Goal: Task Accomplishment & Management: Manage account settings

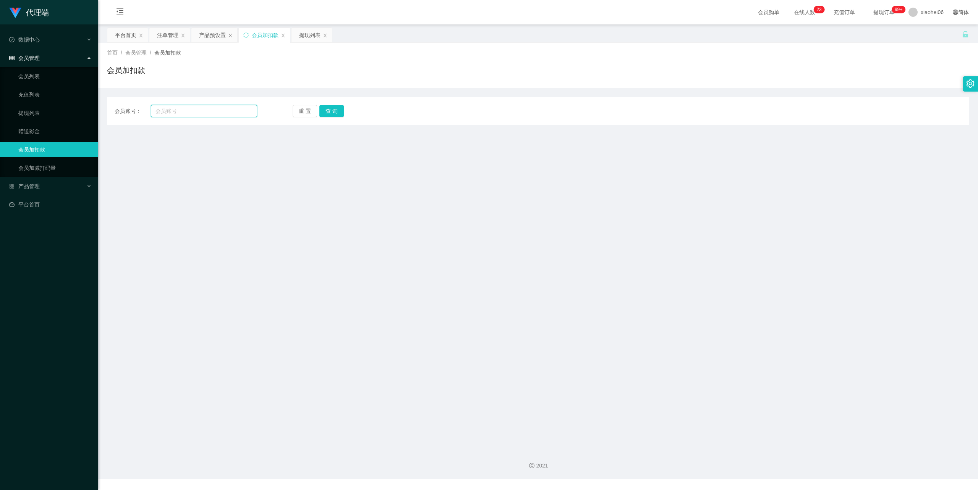
click at [188, 110] on input "text" at bounding box center [204, 111] width 106 height 12
paste input "2723146370"
type input "2723146370"
click at [322, 109] on button "查 询" at bounding box center [331, 111] width 24 height 12
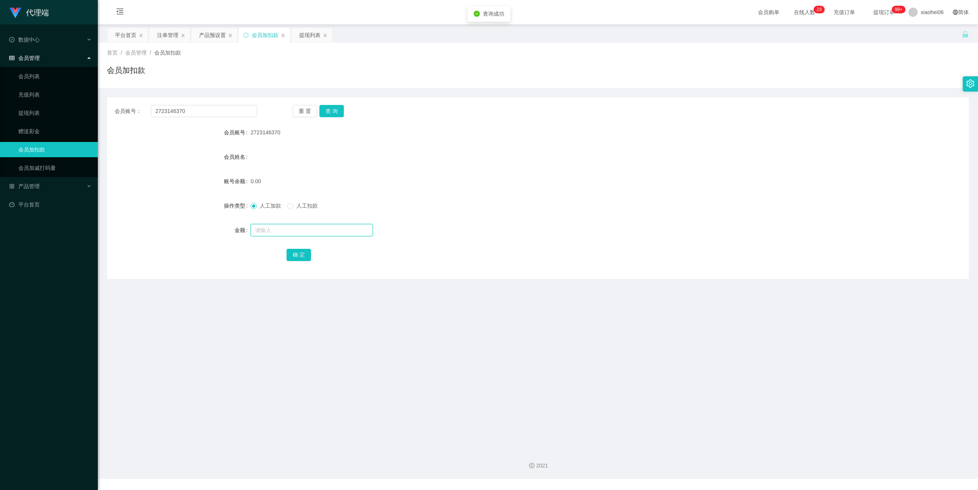
click at [292, 234] on input "text" at bounding box center [312, 230] width 122 height 12
type input "100"
click at [295, 265] on div "会员账号： 2723146370 重 置 查 询 会员账号 2723146370 会员姓名 账号余额 0.00 操作类型 人工加款 人工扣款 金额 100 确…" at bounding box center [538, 188] width 862 height 182
click at [297, 259] on button "确 定" at bounding box center [298, 255] width 24 height 12
drag, startPoint x: 643, startPoint y: 217, endPoint x: 694, endPoint y: 202, distance: 53.4
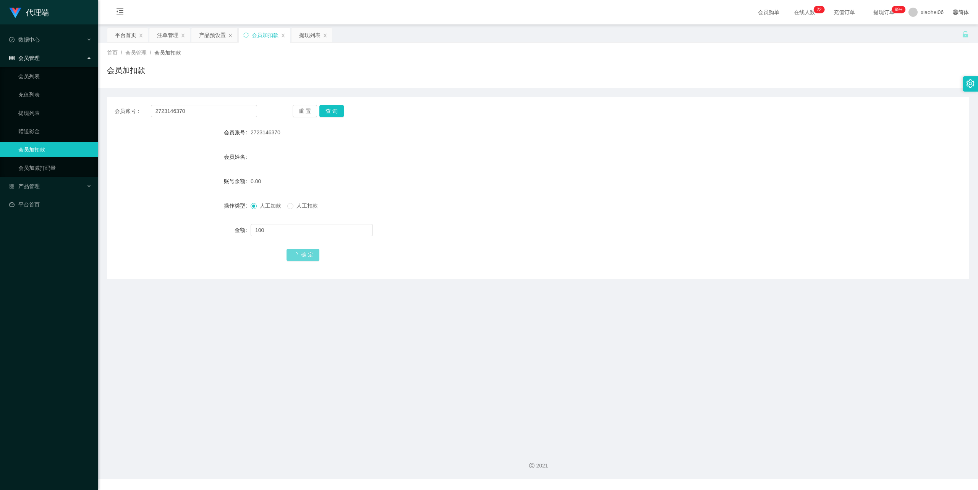
click at [645, 217] on form "会员账号 2723146370 会员姓名 账号余额 0.00 操作类型 人工加款 人工扣款 金额 100 确 定" at bounding box center [538, 193] width 862 height 137
drag, startPoint x: 71, startPoint y: 112, endPoint x: 300, endPoint y: 102, distance: 229.7
click at [60, 113] on section "代理端 数据中心 会员管理 会员列表 充值列表 提现列表 赠送彩金 会员加扣款 会员加减打码量 产品管理 平台首页 保存配置 重置配置 整体风格设置 主题色 …" at bounding box center [489, 239] width 978 height 479
paste input "88266552"
type input "88266552"
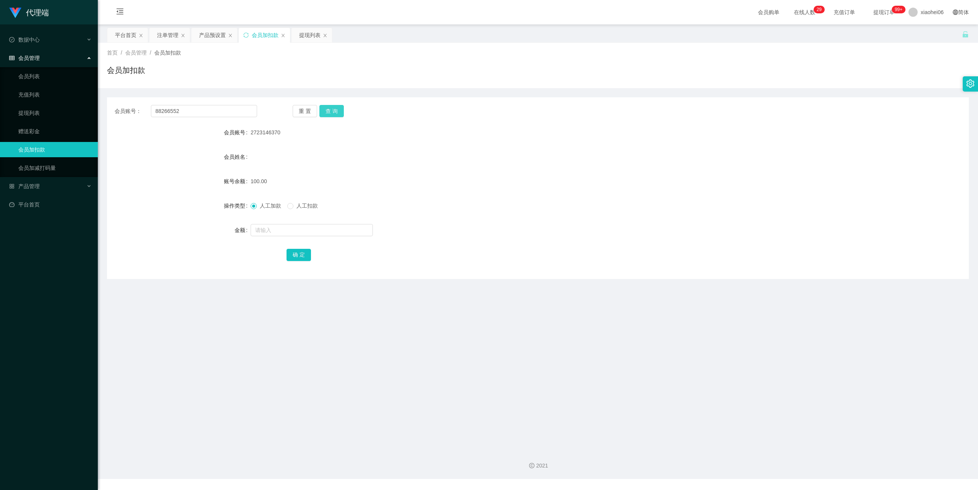
click at [338, 115] on button "查 询" at bounding box center [331, 111] width 24 height 12
click at [308, 231] on input "text" at bounding box center [312, 230] width 122 height 12
type input "100"
drag, startPoint x: 301, startPoint y: 254, endPoint x: 308, endPoint y: 244, distance: 11.5
click at [300, 254] on button "确 定" at bounding box center [298, 255] width 24 height 12
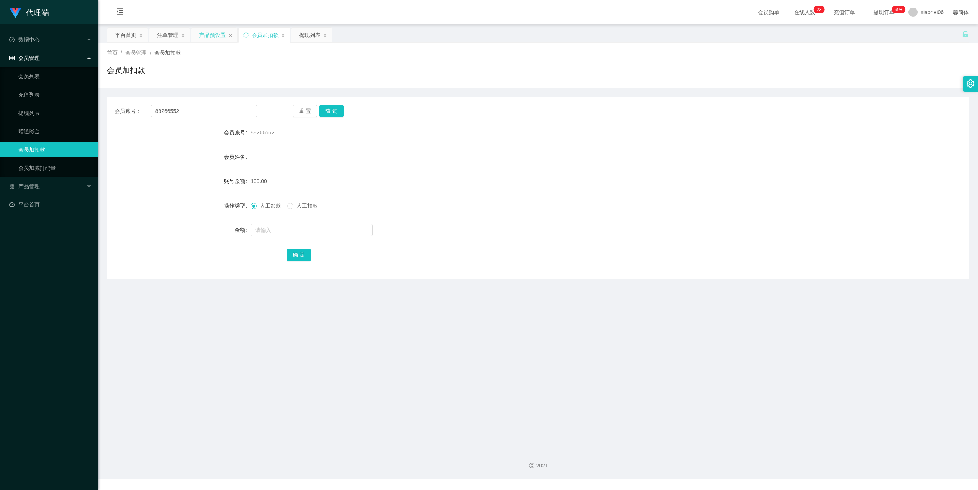
click at [215, 37] on div "产品预设置" at bounding box center [212, 35] width 27 height 15
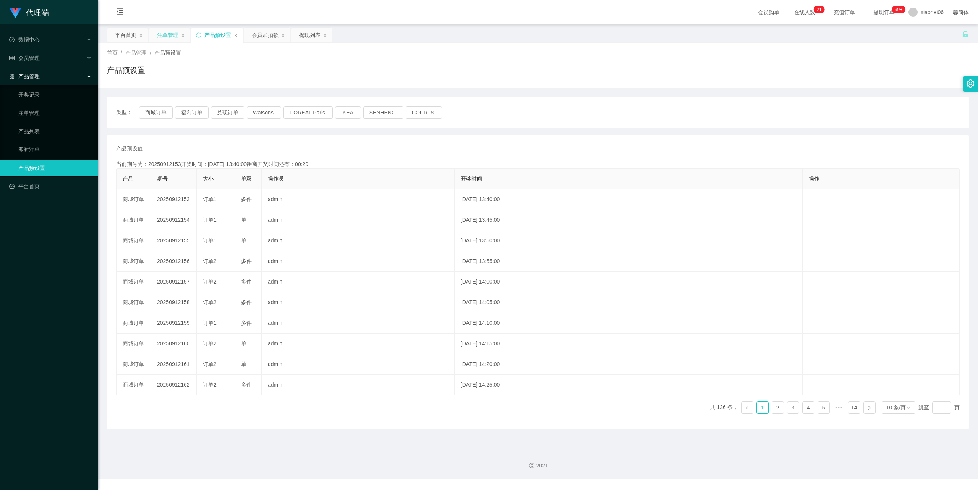
click at [169, 34] on div "注单管理" at bounding box center [167, 35] width 21 height 15
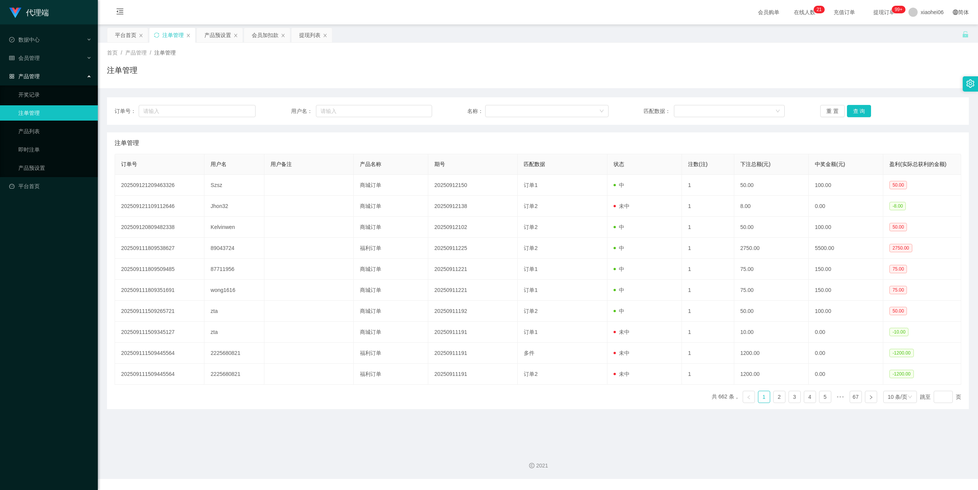
click at [309, 87] on div "首页 / 产品管理 / 注单管理 / 注单管理" at bounding box center [538, 65] width 880 height 45
click at [220, 34] on div "产品预设置" at bounding box center [217, 35] width 27 height 15
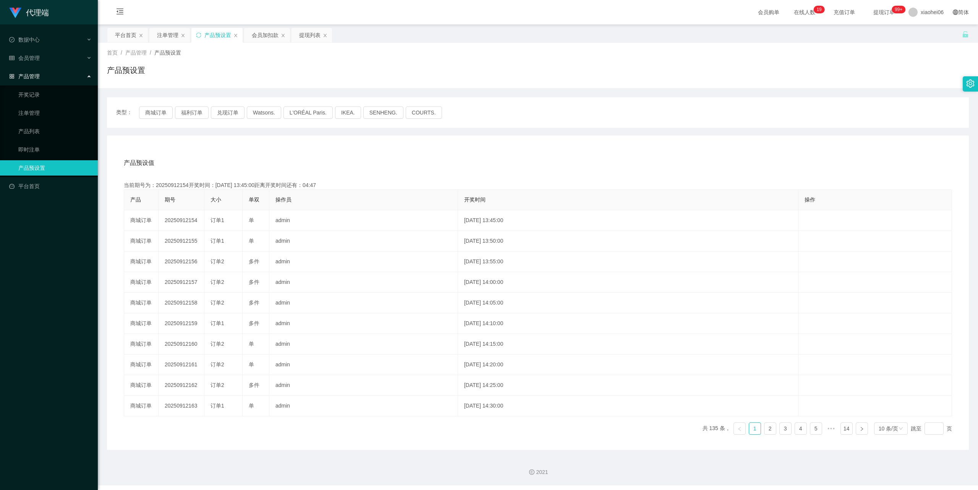
click at [297, 142] on div "产品预设值 添加期号 当前期号为：20250912154开奖时间：2025-09-12 13:45:00距离开奖时间还有：04:47 产品 期号 大小 单双 …" at bounding box center [538, 293] width 862 height 315
click at [174, 34] on div "注单管理" at bounding box center [167, 35] width 21 height 15
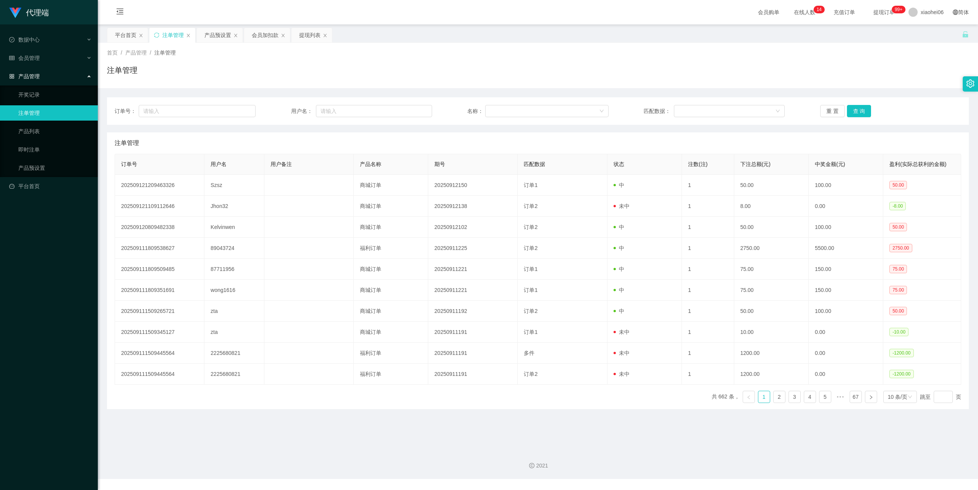
click at [324, 92] on div "订单号： 用户名： 名称： 匹配数据： 重 置 查 询 注单管理 订单号 用户名 用户备注 产品名称 期号 匹配数据 状态 注数(注) 下注总额(元) 中奖金…" at bounding box center [538, 248] width 862 height 321
click at [269, 34] on div "会员加扣款" at bounding box center [265, 35] width 27 height 15
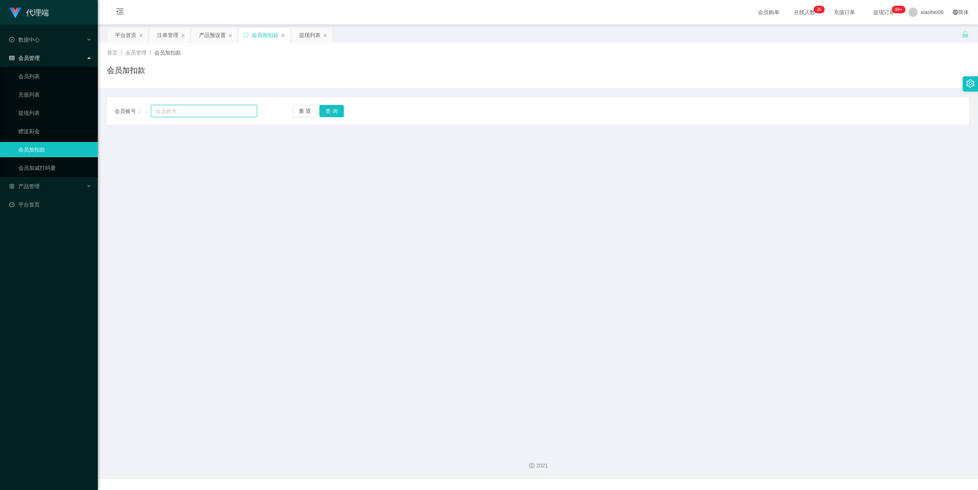
drag, startPoint x: 187, startPoint y: 109, endPoint x: 223, endPoint y: 107, distance: 36.3
click at [187, 109] on input "text" at bounding box center [204, 111] width 106 height 12
paste input "88266552"
type input "88266552"
click at [330, 110] on button "查 询" at bounding box center [331, 111] width 24 height 12
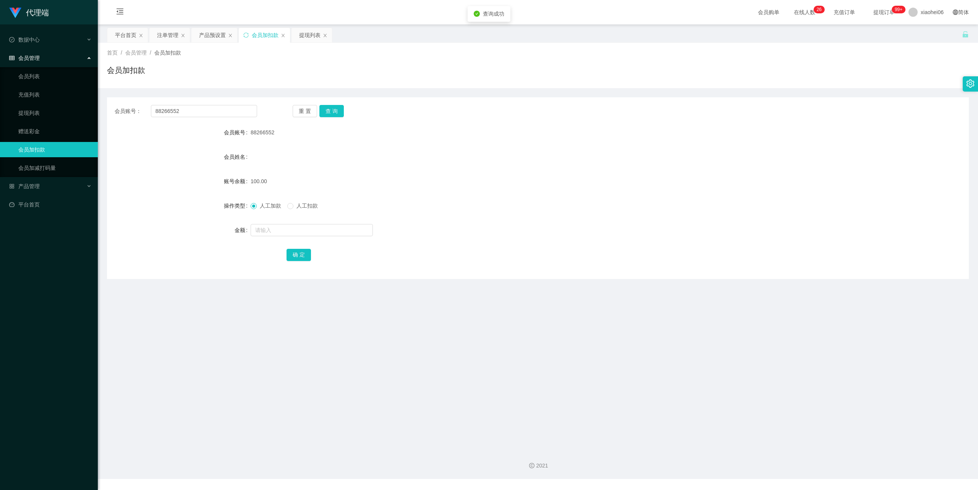
drag, startPoint x: 398, startPoint y: 162, endPoint x: 576, endPoint y: 118, distance: 183.3
click at [399, 162] on div "会员姓名" at bounding box center [538, 156] width 862 height 15
click at [154, 35] on div "注单管理" at bounding box center [169, 35] width 40 height 15
drag, startPoint x: 156, startPoint y: 35, endPoint x: 162, endPoint y: 36, distance: 6.2
click at [155, 35] on div "注单管理" at bounding box center [169, 35] width 40 height 15
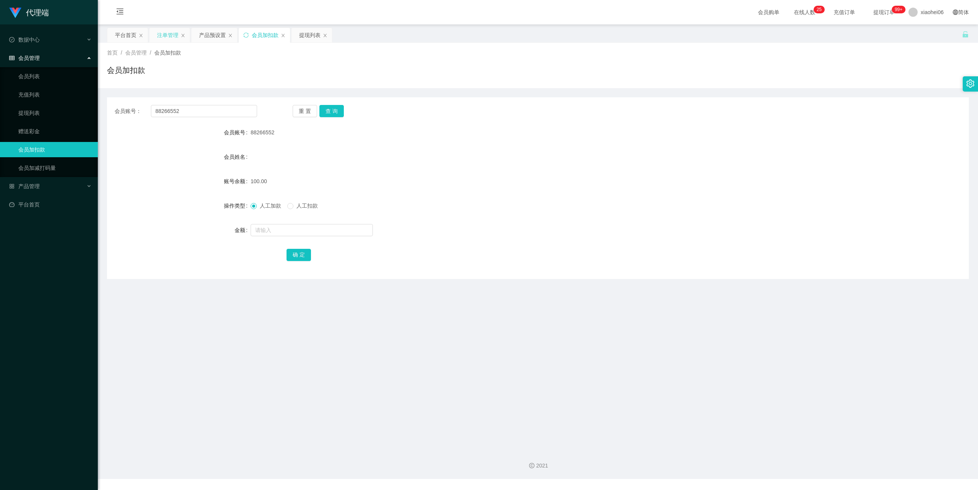
click at [166, 36] on div "注单管理" at bounding box center [167, 35] width 21 height 15
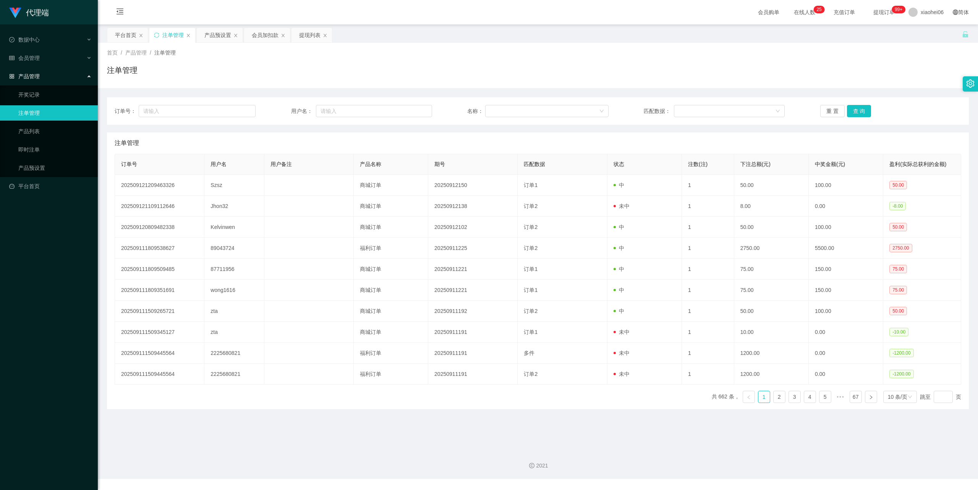
click at [391, 86] on div "首页 / 产品管理 / 注单管理 / 注单管理" at bounding box center [538, 65] width 880 height 45
click at [367, 129] on div "订单号： 用户名： 名称： 匹配数据： 重 置 查 询 注单管理 订单号 用户名 用户备注 产品名称 期号 匹配数据 状态 注数(注) 下注总额(元) 中奖金…" at bounding box center [538, 253] width 862 height 312
click at [264, 36] on div "会员加扣款" at bounding box center [265, 35] width 27 height 15
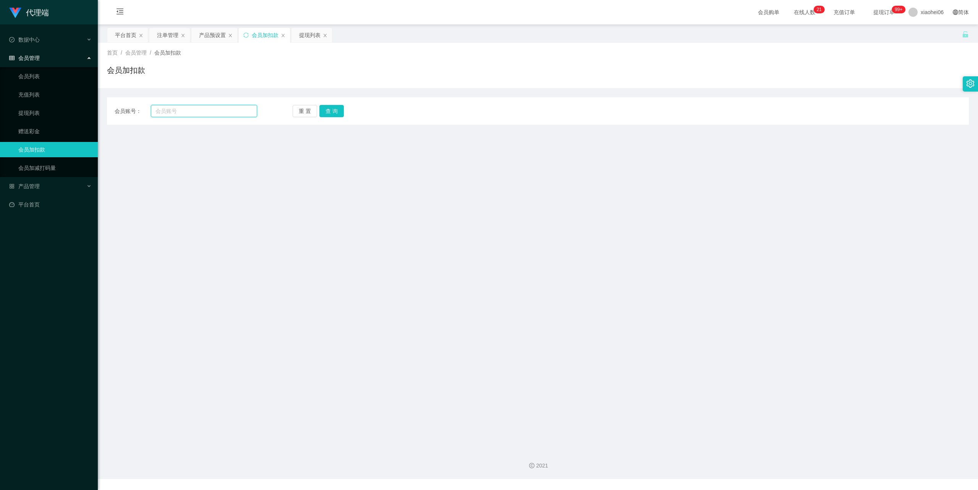
click at [195, 109] on input "text" at bounding box center [204, 111] width 106 height 12
paste input "88266552"
type input "88266552"
click at [341, 105] on div "重 置 查 询" at bounding box center [364, 111] width 142 height 12
click at [333, 109] on button "查 询" at bounding box center [331, 111] width 24 height 12
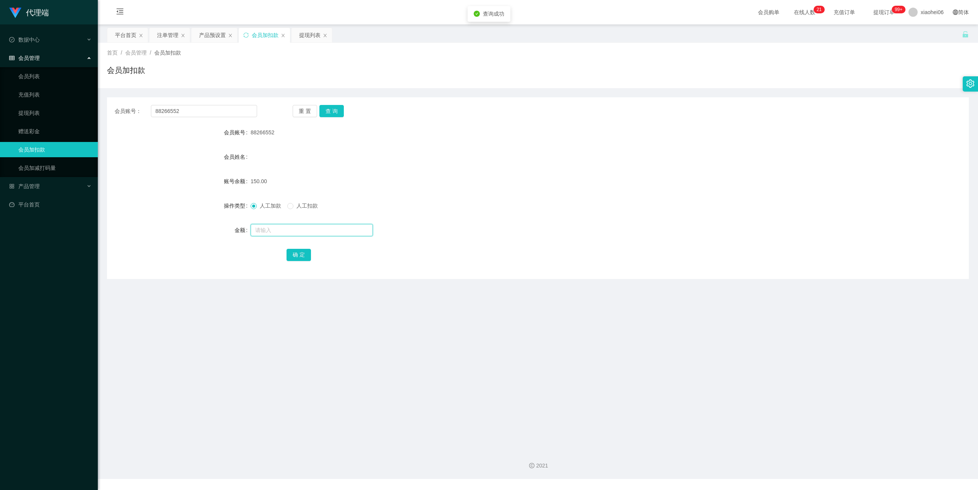
click at [304, 231] on input "text" at bounding box center [312, 230] width 122 height 12
type input "50"
drag, startPoint x: 295, startPoint y: 260, endPoint x: 296, endPoint y: 252, distance: 8.2
click at [295, 260] on button "确 定" at bounding box center [298, 255] width 24 height 12
drag, startPoint x: 731, startPoint y: 138, endPoint x: 750, endPoint y: 122, distance: 25.5
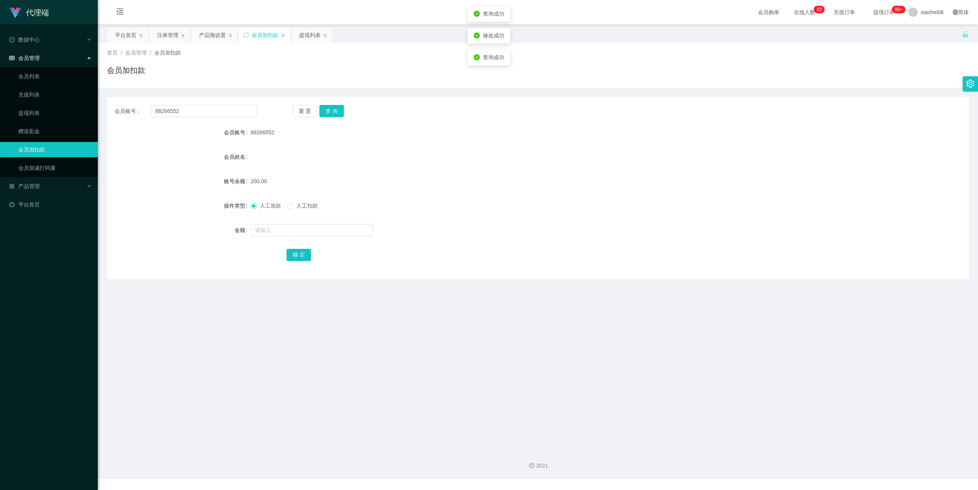
click at [734, 135] on div "88266552" at bounding box center [502, 132] width 503 height 15
drag, startPoint x: 191, startPoint y: 115, endPoint x: 231, endPoint y: 101, distance: 42.6
click at [82, 111] on section "代理端 数据中心 会员管理 会员列表 充值列表 提现列表 赠送彩金 会员加扣款 会员加减打码量 产品管理 开奖记录 注单管理 产品列表 即时注单 产品预设置 …" at bounding box center [489, 239] width 978 height 479
paste input "2723146370"
type input "2723146370"
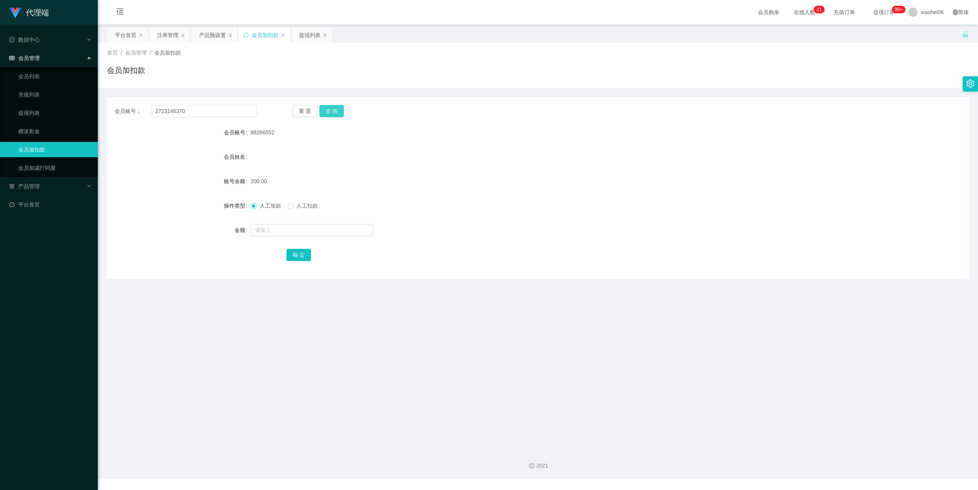
drag, startPoint x: 340, startPoint y: 106, endPoint x: 330, endPoint y: 108, distance: 9.9
click at [340, 106] on button "查 询" at bounding box center [331, 111] width 24 height 12
click at [303, 235] on input "text" at bounding box center [312, 230] width 122 height 12
type input "15"
drag, startPoint x: 295, startPoint y: 251, endPoint x: 300, endPoint y: 251, distance: 5.0
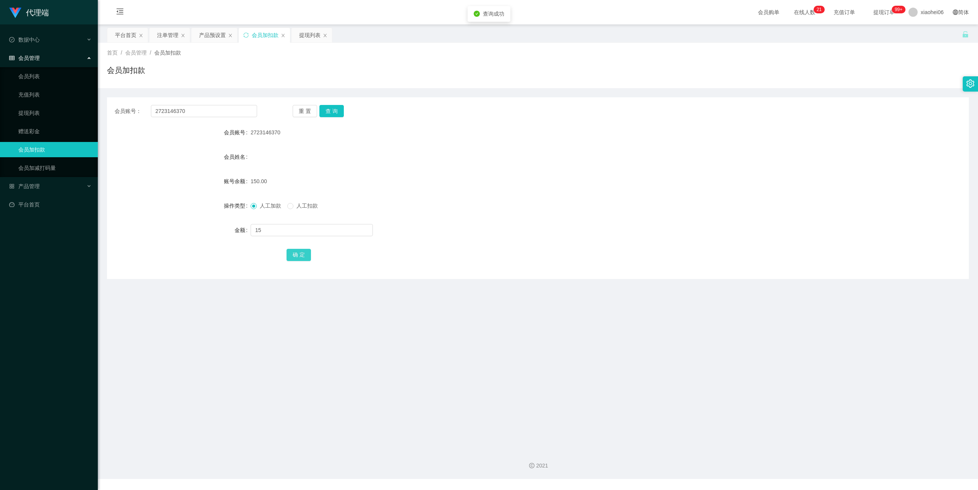
click at [295, 251] on button "确 定" at bounding box center [298, 255] width 24 height 12
drag, startPoint x: 632, startPoint y: 156, endPoint x: 736, endPoint y: 99, distance: 119.1
click at [650, 145] on form "会员账号 2723146370 会员姓名 账号余额 165.00 操作类型 人工加款 人工扣款 金额 确 定" at bounding box center [538, 193] width 862 height 137
click at [316, 40] on div "提现列表" at bounding box center [309, 35] width 21 height 15
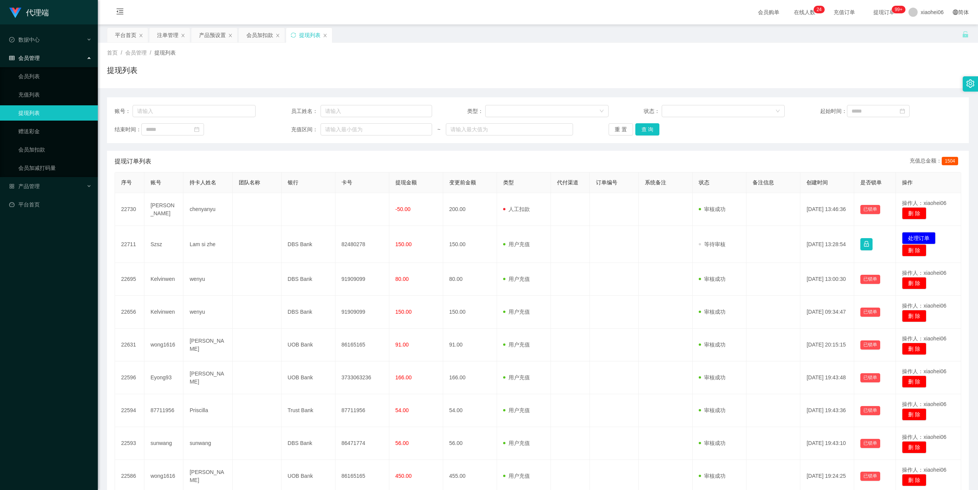
click at [393, 60] on div "首页 / 会员管理 / 提现列表 / 提现列表" at bounding box center [538, 65] width 862 height 33
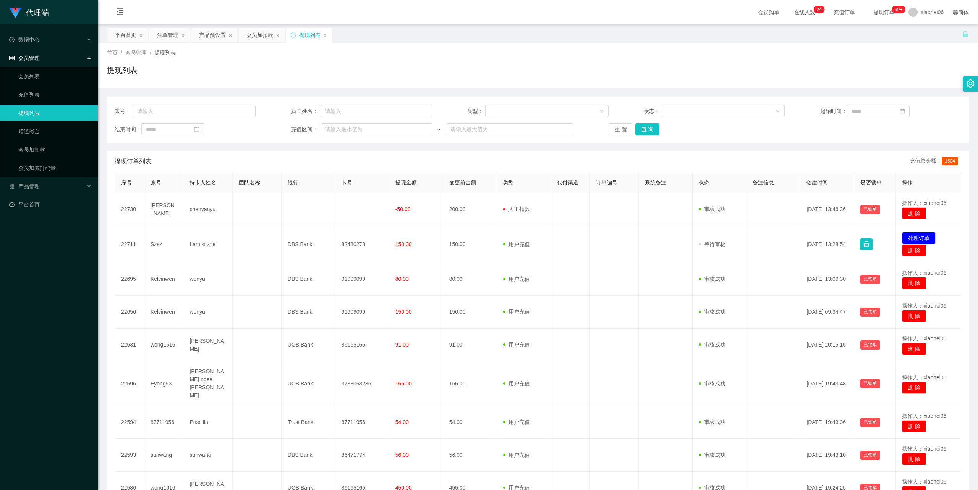
click at [271, 141] on div "账号： 员工姓名： 类型： 状态： 起始时间： 结束时间： 充值区间： ~ 重 置 查 询" at bounding box center [538, 120] width 862 height 46
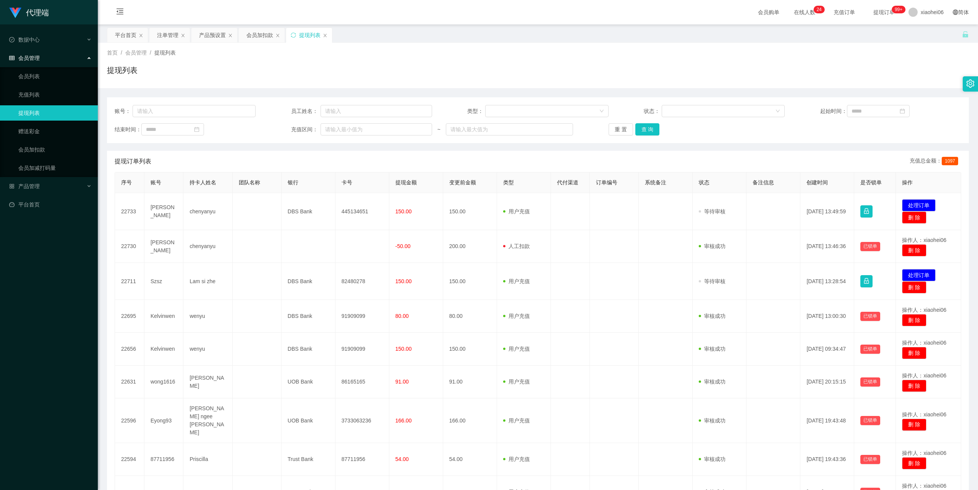
click at [453, 61] on div "首页 / 会员管理 / 提现列表 / 提现列表" at bounding box center [538, 65] width 862 height 33
click at [429, 78] on div "提现列表" at bounding box center [538, 74] width 862 height 18
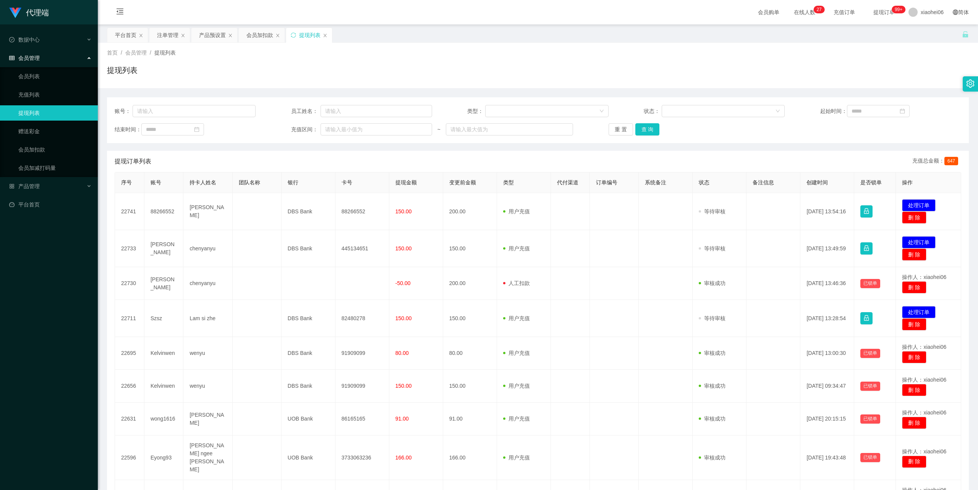
click at [319, 155] on div "提现订单列表 充值总金额： 647" at bounding box center [538, 161] width 846 height 21
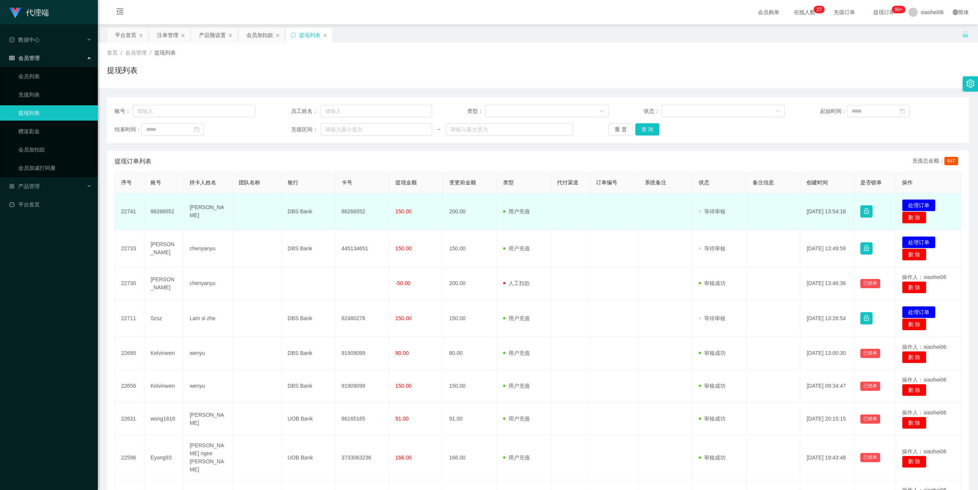
click at [157, 209] on td "88266552" at bounding box center [163, 211] width 39 height 37
click at [157, 208] on td "88266552" at bounding box center [163, 211] width 39 height 37
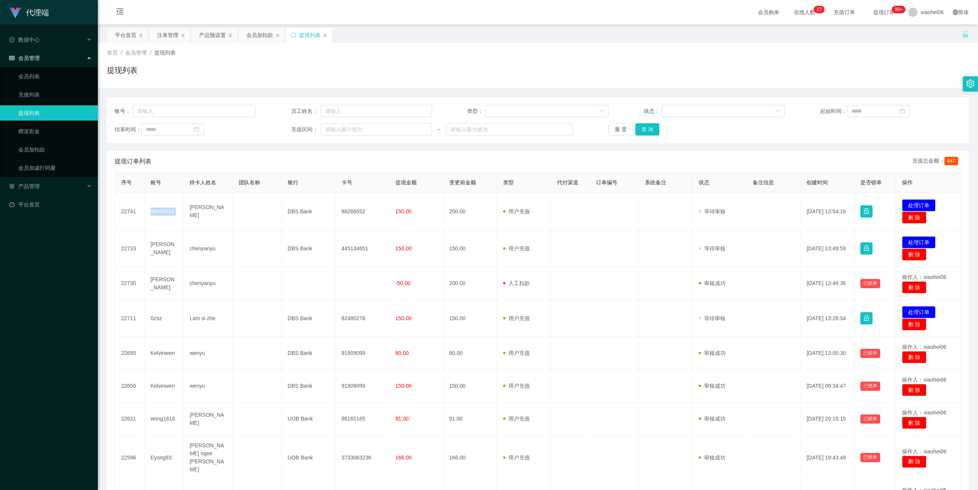
copy td "88266552"
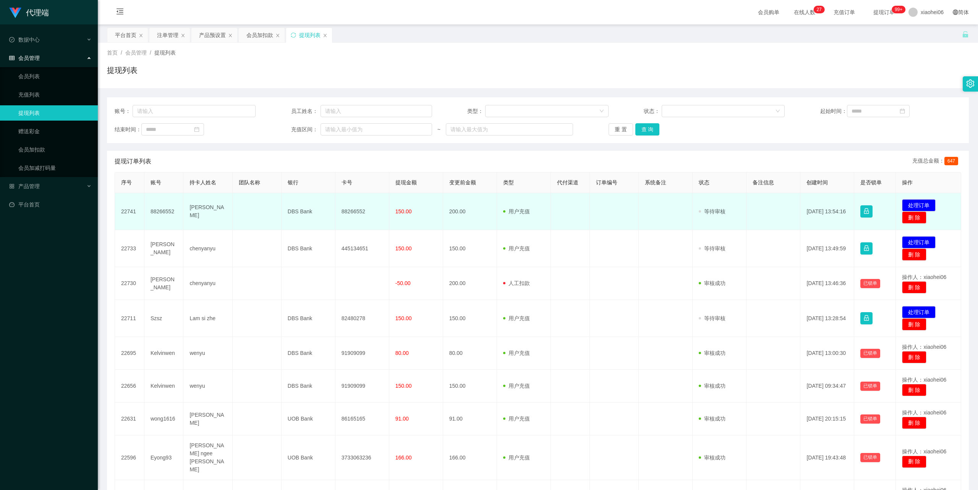
click at [356, 207] on td "88266552" at bounding box center [362, 211] width 54 height 37
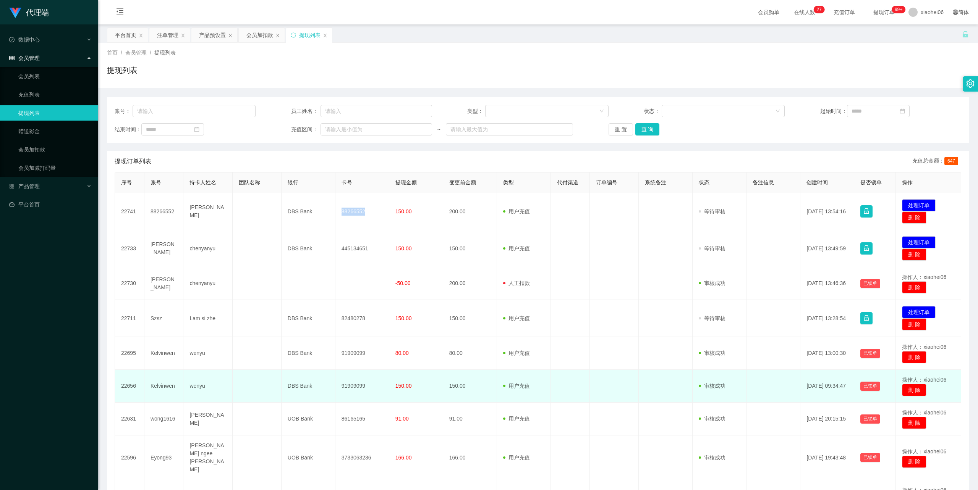
copy td "88266552"
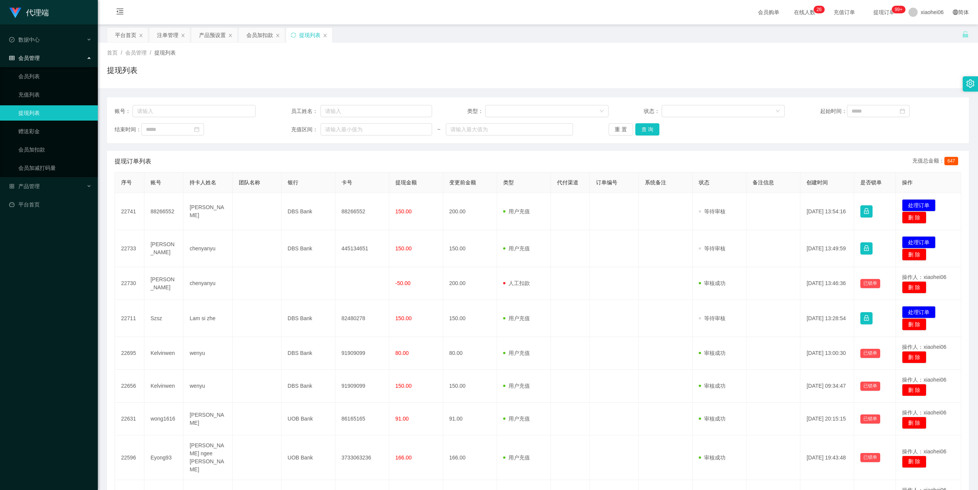
click at [554, 60] on div "首页 / 会员管理 / 提现列表 / 提现列表" at bounding box center [538, 65] width 862 height 33
click at [391, 68] on div "提现列表" at bounding box center [538, 74] width 862 height 18
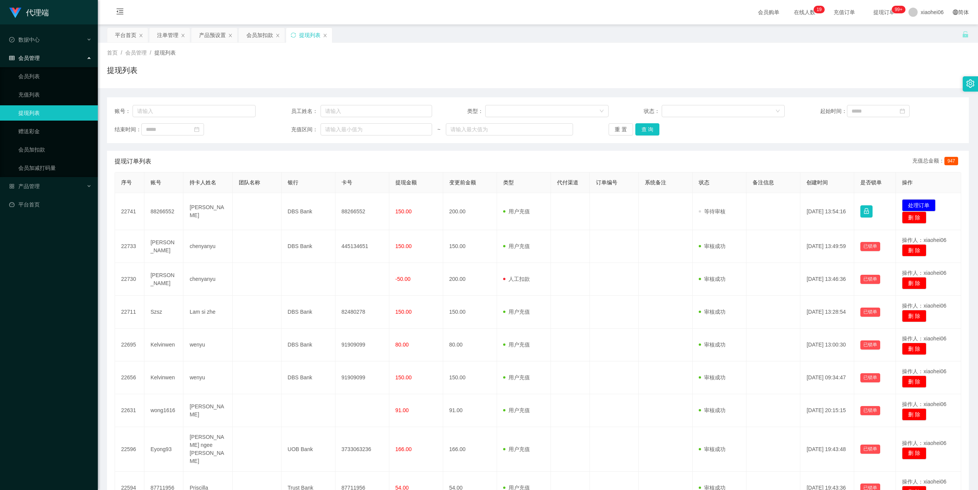
click at [528, 78] on div "提现列表" at bounding box center [538, 74] width 862 height 18
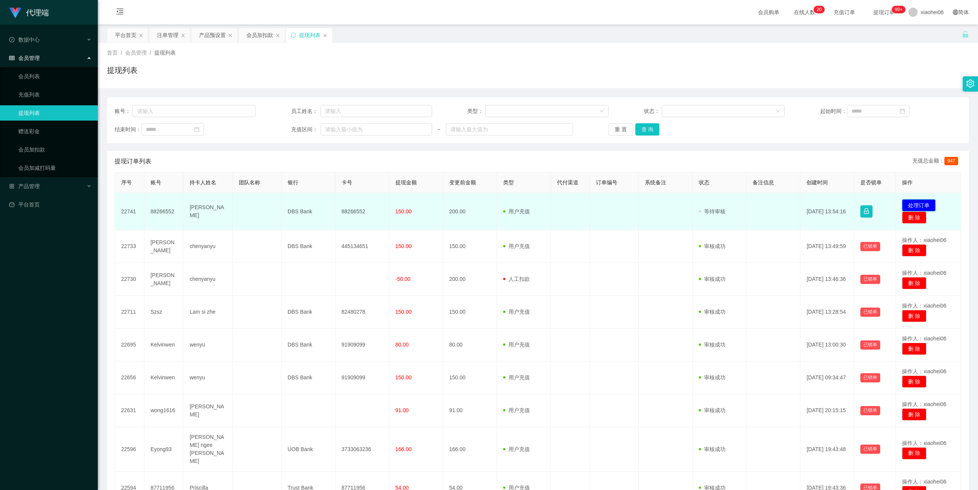
click at [908, 204] on button "处理订单" at bounding box center [919, 205] width 34 height 12
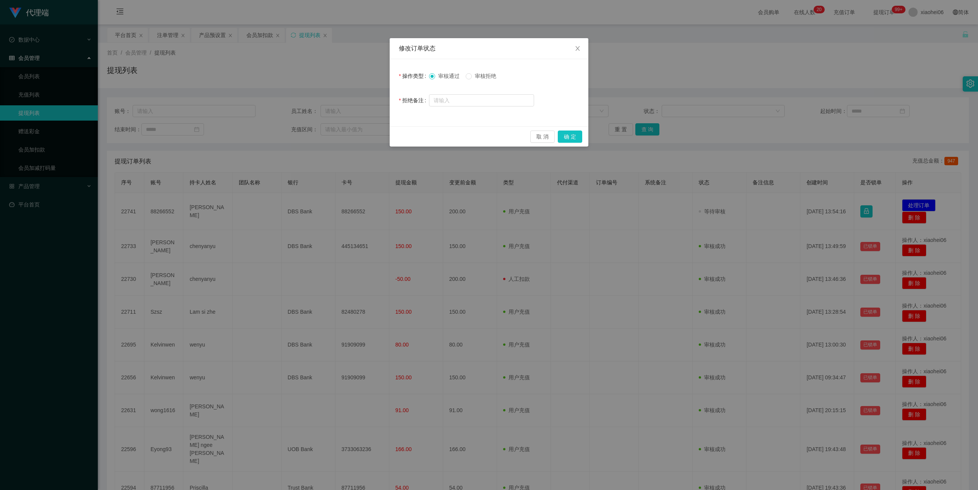
click at [572, 129] on div "取 消 确 定" at bounding box center [489, 136] width 199 height 20
click at [570, 132] on button "确 定" at bounding box center [570, 137] width 24 height 12
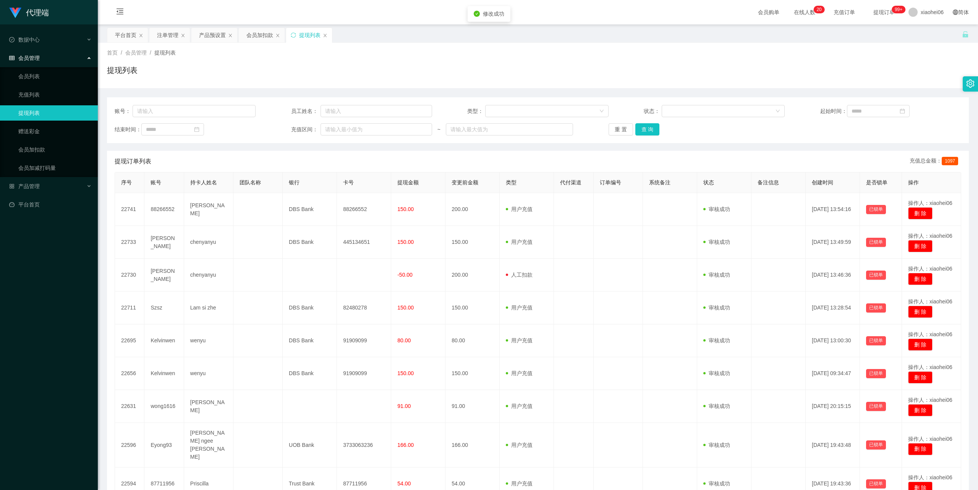
click at [599, 49] on div "首页 / 会员管理 / 提现列表 /" at bounding box center [538, 53] width 862 height 8
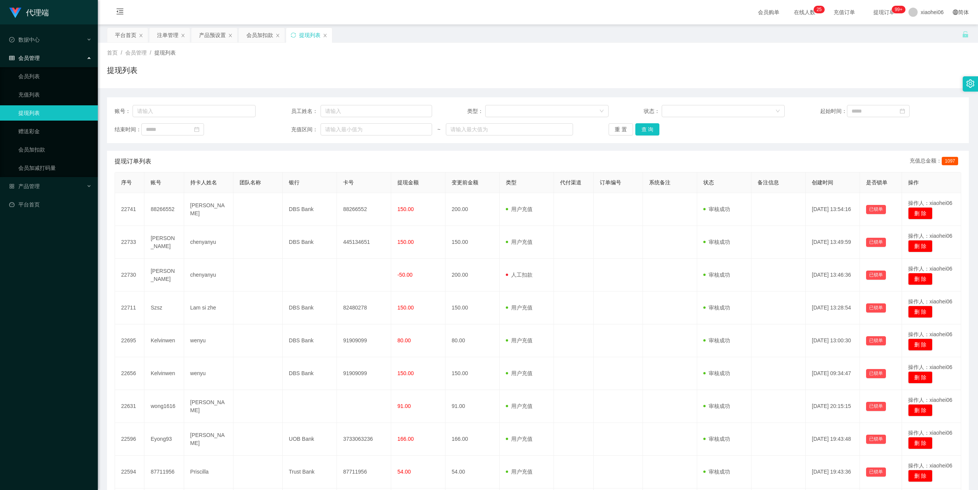
click at [489, 93] on div "账号： 员工姓名： 类型： 状态： 起始时间： 结束时间： 充值区间： ~ 重 置 查 询 提现订单列表 充值总金额： 1097 序号 账号 持卡人姓名 团队…" at bounding box center [538, 317] width 862 height 458
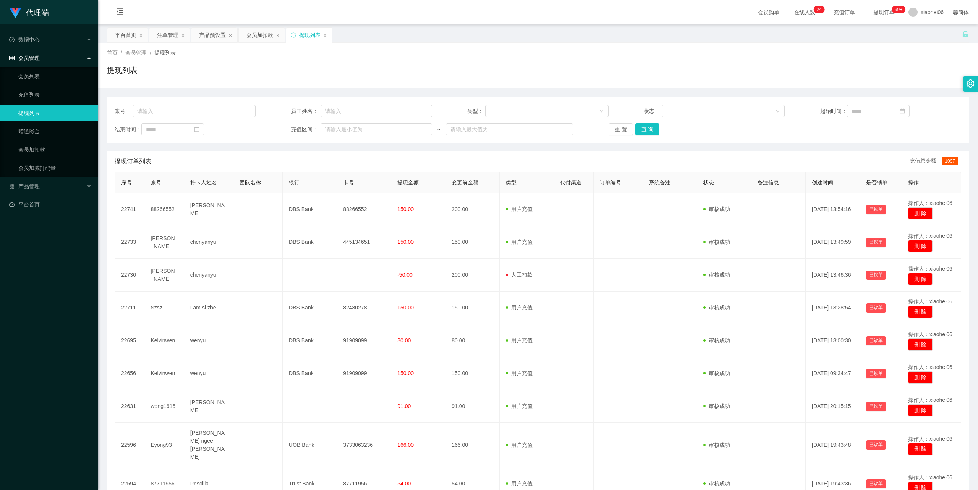
click at [497, 66] on div "提现列表" at bounding box center [538, 74] width 862 height 18
click at [404, 50] on div "首页 / 会员管理 / 提现列表 /" at bounding box center [538, 53] width 862 height 8
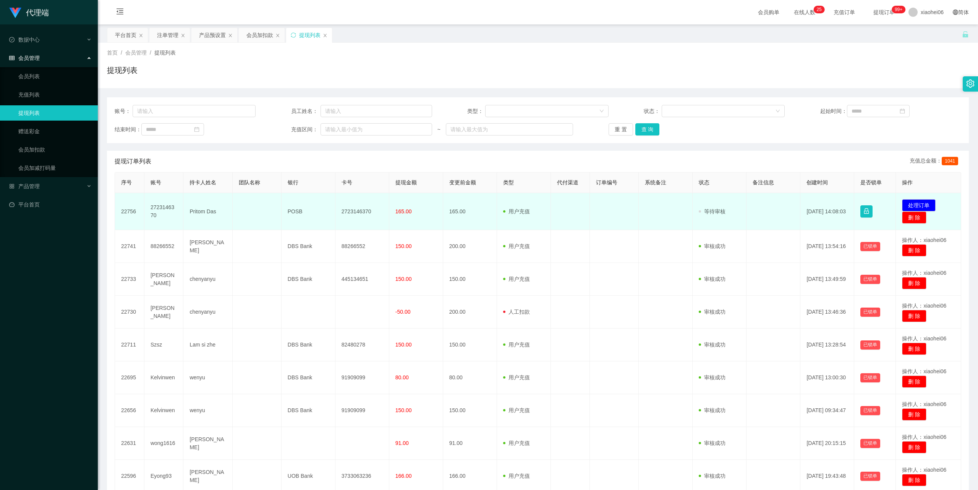
drag, startPoint x: 0, startPoint y: 0, endPoint x: 207, endPoint y: 211, distance: 295.2
click at [207, 211] on td "Pritom Das" at bounding box center [207, 211] width 49 height 37
copy td "Pritom Das"
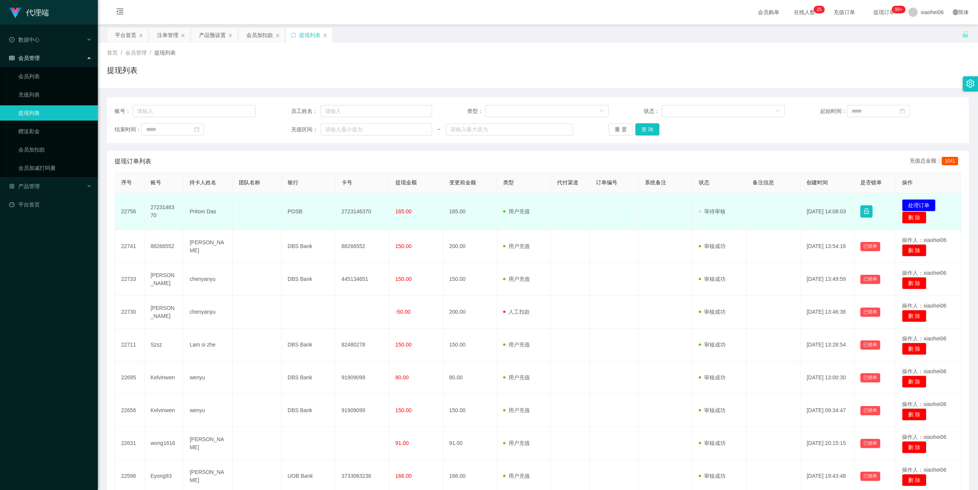
click at [290, 209] on td "POSB" at bounding box center [308, 211] width 54 height 37
copy td "POSB"
click at [355, 205] on td "2723146370" at bounding box center [362, 211] width 54 height 37
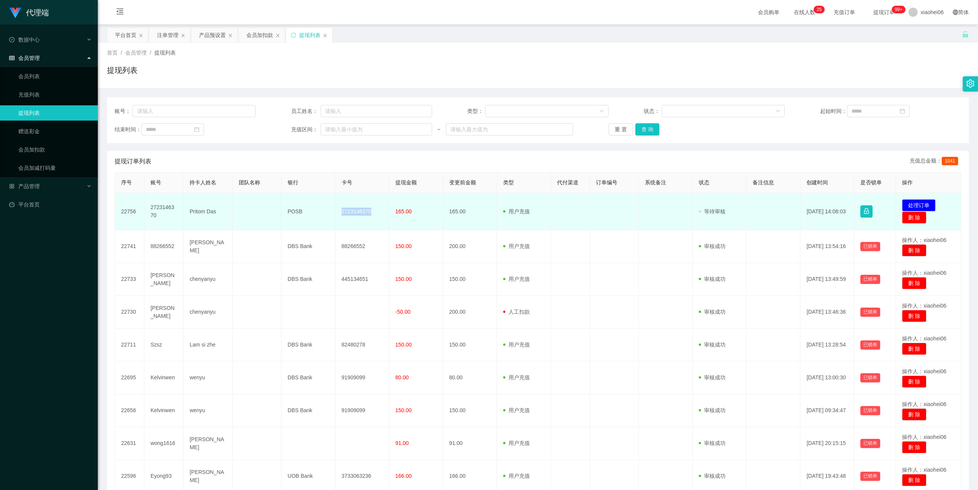
copy td "2723146370"
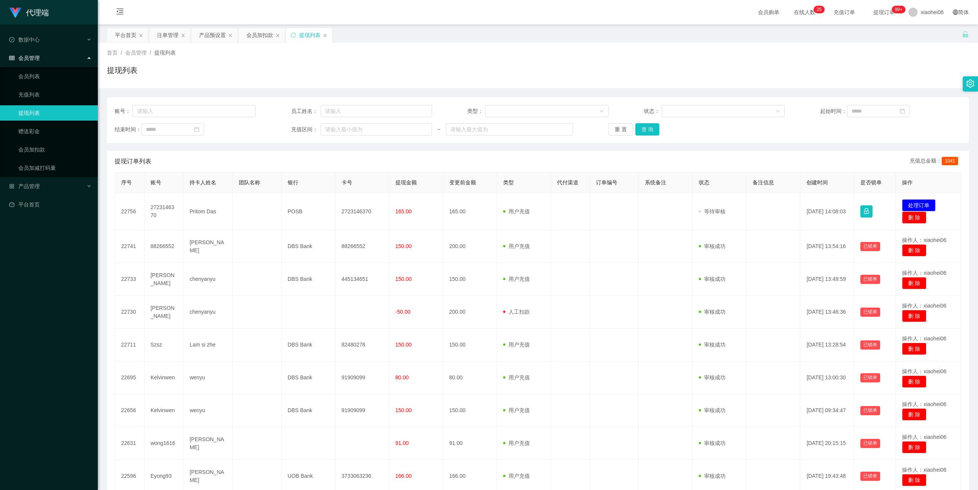
click at [498, 144] on div "账号： 员工姓名： 类型： 状态： 起始时间： 结束时间： 充值区间： ~ 重 置 查 询 提现订单列表 充值总金额： 1041 序号 账号 持卡人姓名 团队…" at bounding box center [538, 323] width 862 height 453
drag, startPoint x: 477, startPoint y: 67, endPoint x: 482, endPoint y: 66, distance: 5.0
click at [477, 67] on div "提现列表" at bounding box center [538, 74] width 862 height 18
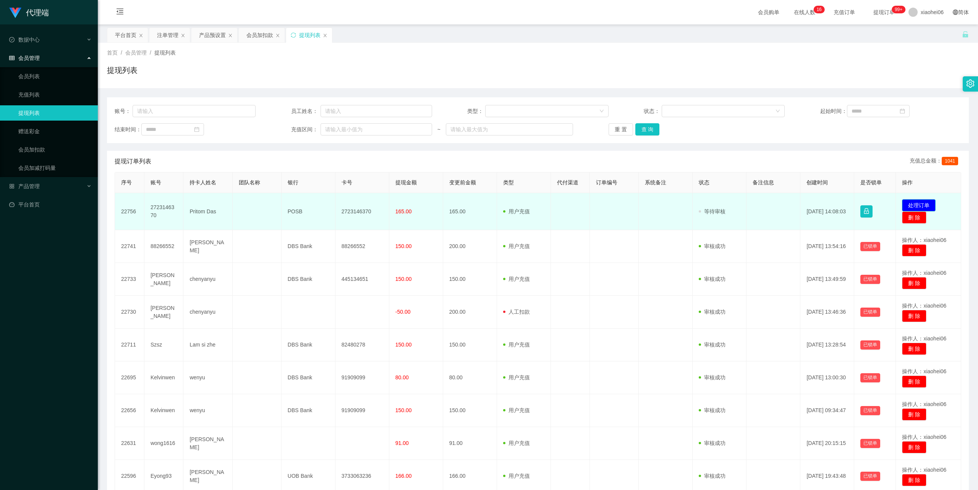
click at [920, 205] on button "处理订单" at bounding box center [919, 205] width 34 height 12
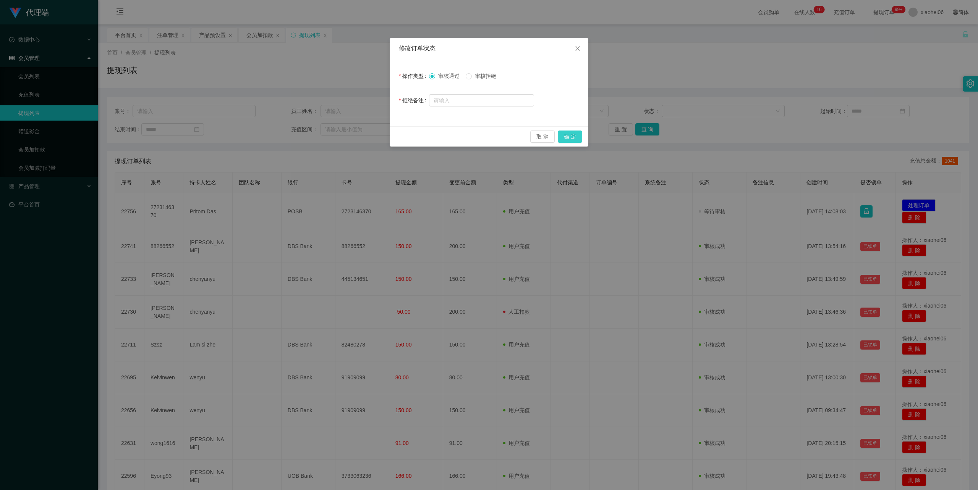
click at [576, 140] on button "确 定" at bounding box center [570, 137] width 24 height 12
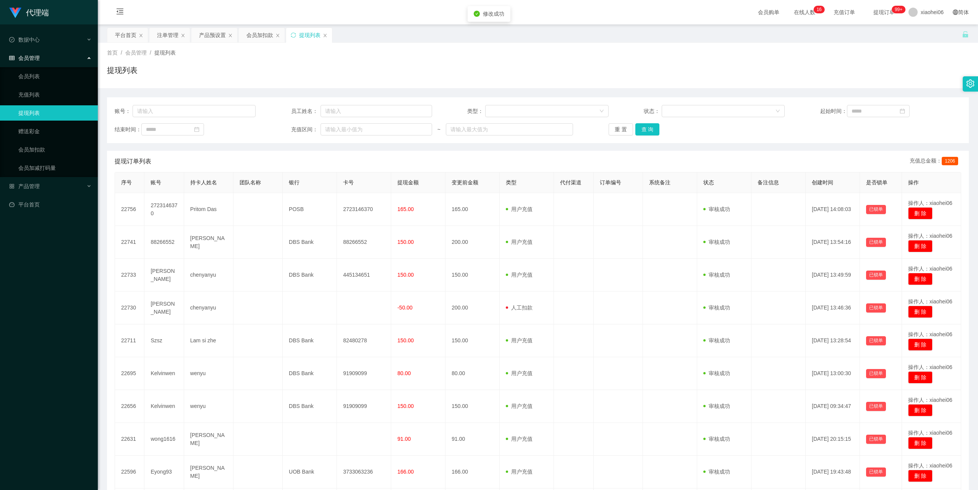
click at [603, 53] on div "首页 / 会员管理 / 提现列表 /" at bounding box center [538, 53] width 862 height 8
click at [428, 68] on div "提现列表" at bounding box center [538, 74] width 862 height 18
